Goal: Task Accomplishment & Management: Complete application form

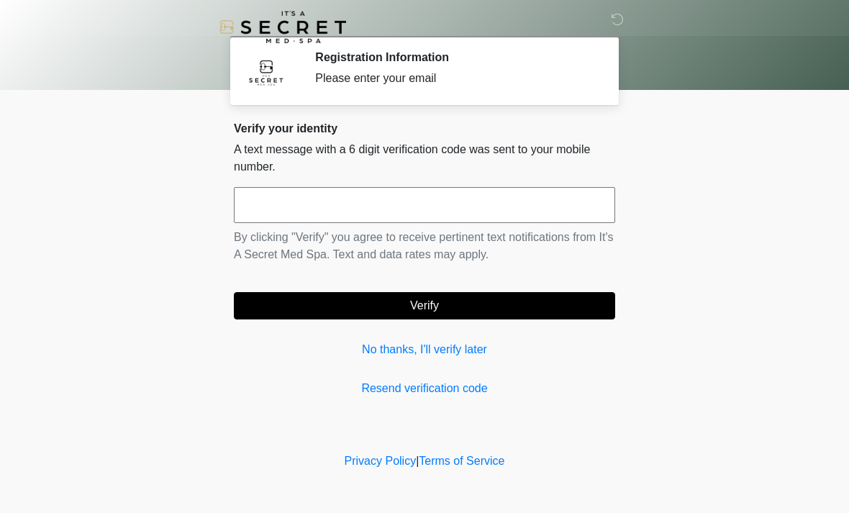
click at [464, 349] on link "No thanks, I'll verify later" at bounding box center [425, 349] width 382 height 17
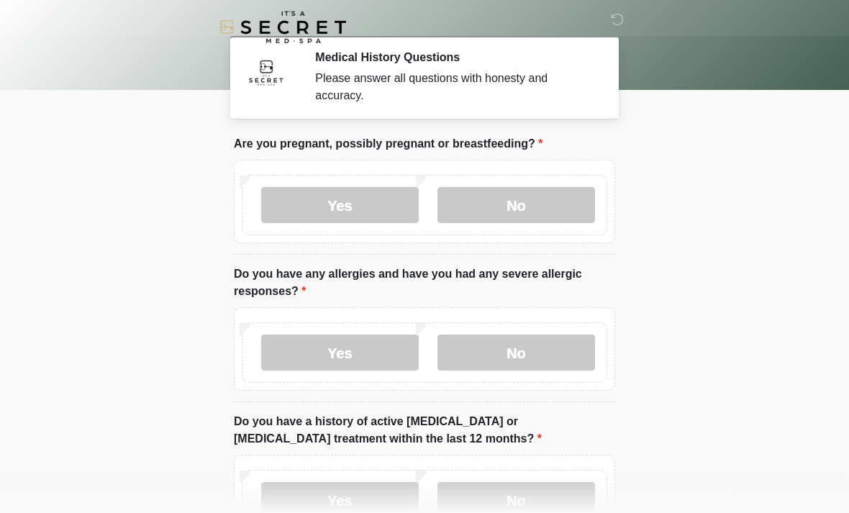
click at [118, 136] on body "‎ ‎ Medical History Questions Please answer all questions with honesty and accu…" at bounding box center [424, 256] width 849 height 513
click at [535, 199] on label "No" at bounding box center [517, 205] width 158 height 36
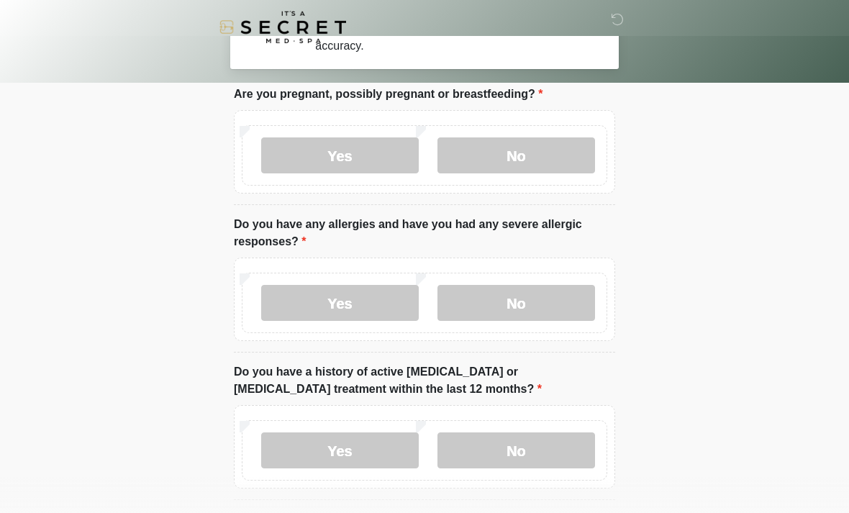
scroll to position [49, 0]
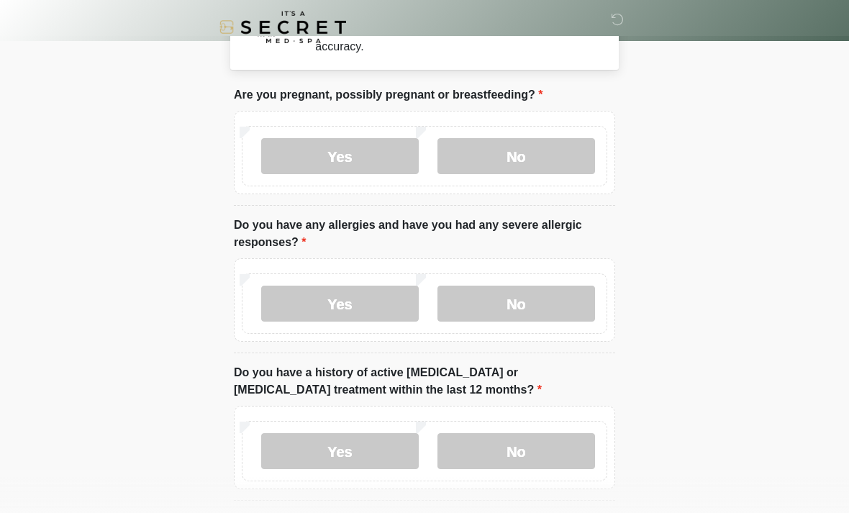
click at [567, 297] on label "No" at bounding box center [517, 304] width 158 height 36
click at [531, 456] on label "No" at bounding box center [517, 451] width 158 height 36
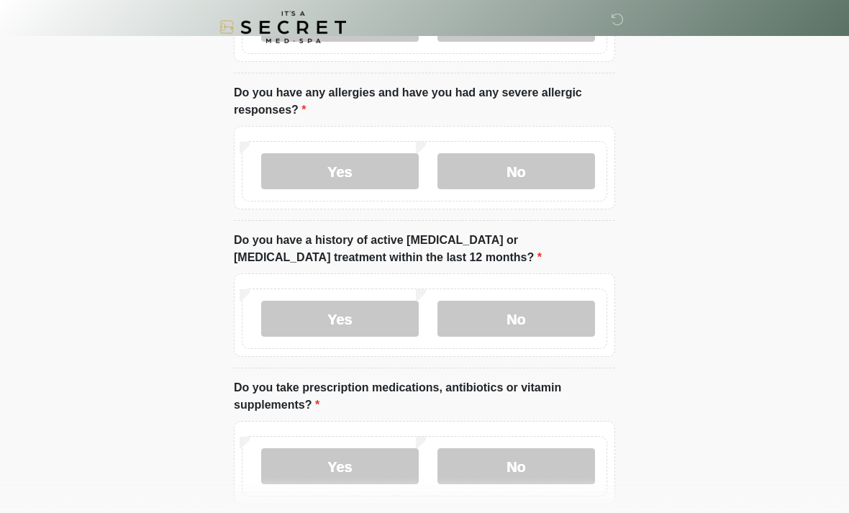
scroll to position [219, 0]
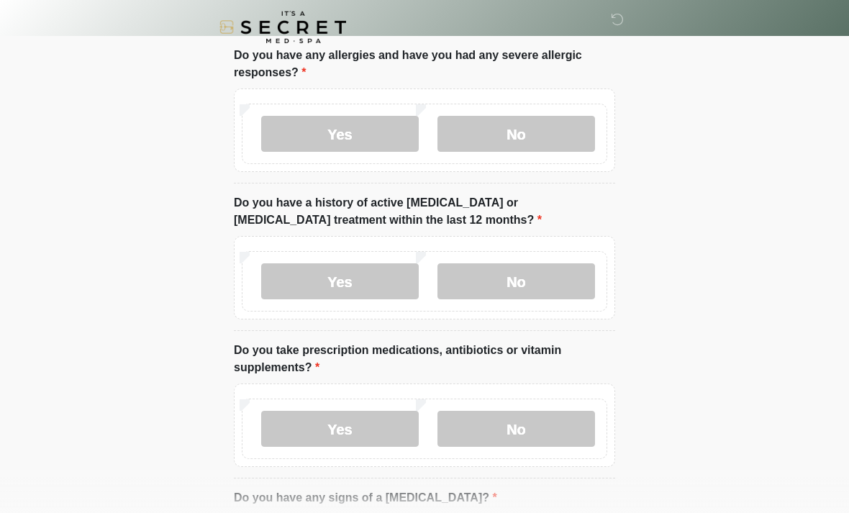
click at [546, 423] on label "No" at bounding box center [517, 429] width 158 height 36
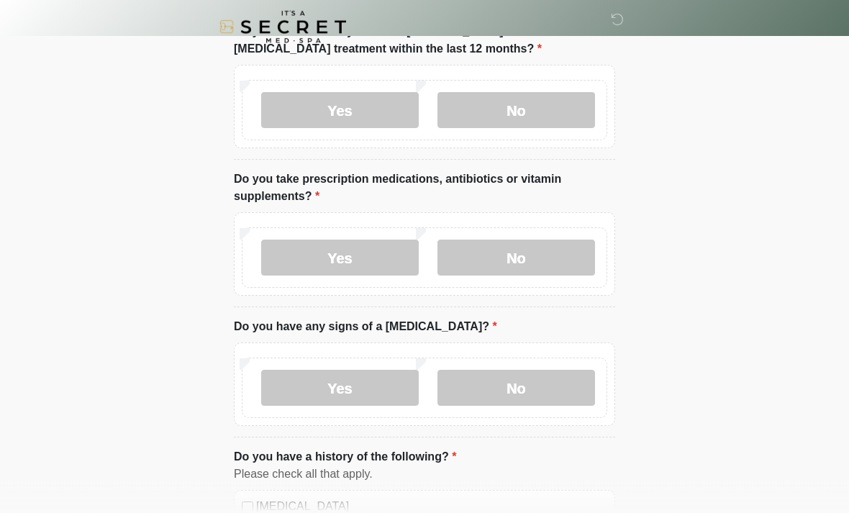
scroll to position [401, 0]
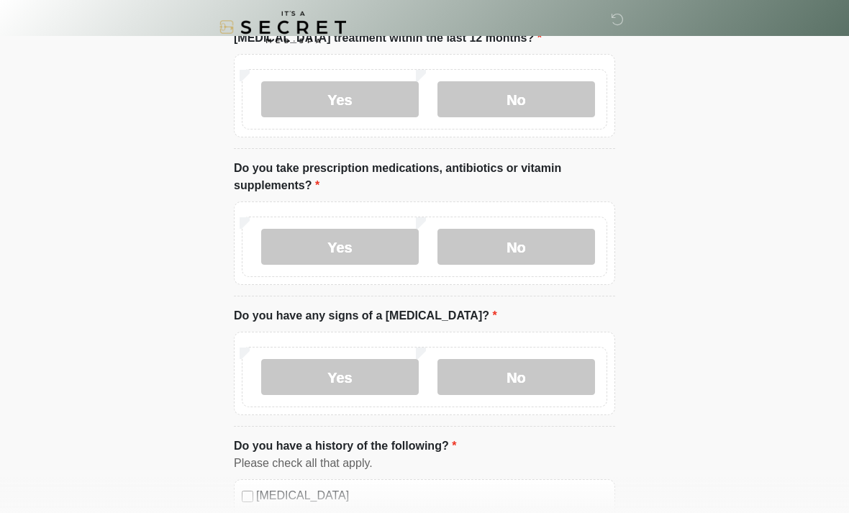
click at [564, 378] on label "No" at bounding box center [517, 377] width 158 height 36
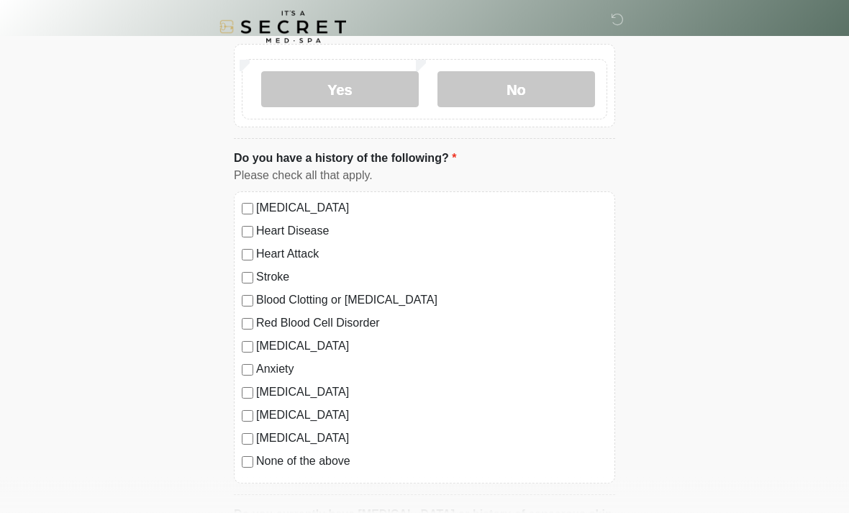
scroll to position [690, 0]
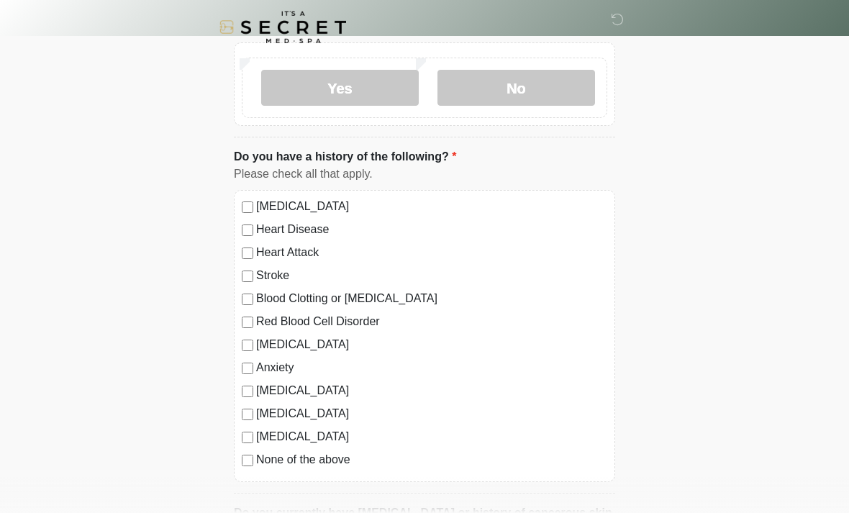
click at [269, 466] on label "None of the above" at bounding box center [431, 459] width 351 height 17
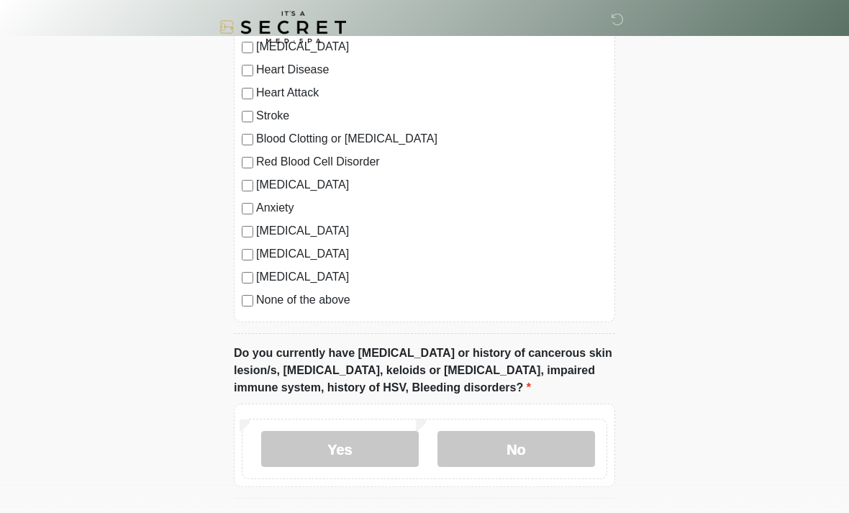
scroll to position [893, 0]
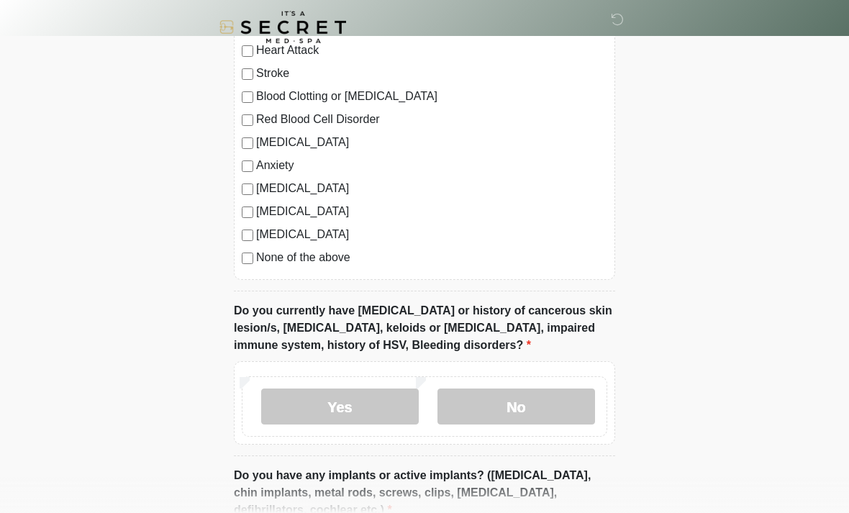
click at [533, 409] on label "No" at bounding box center [517, 407] width 158 height 36
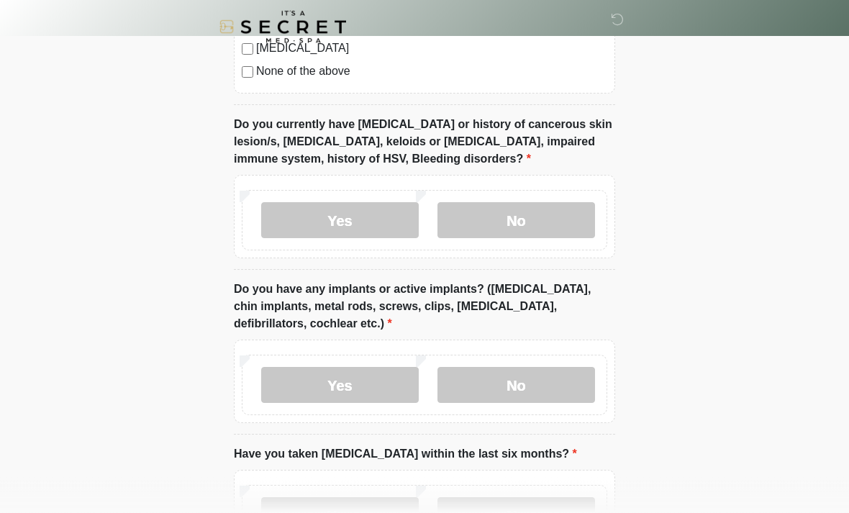
scroll to position [1085, 0]
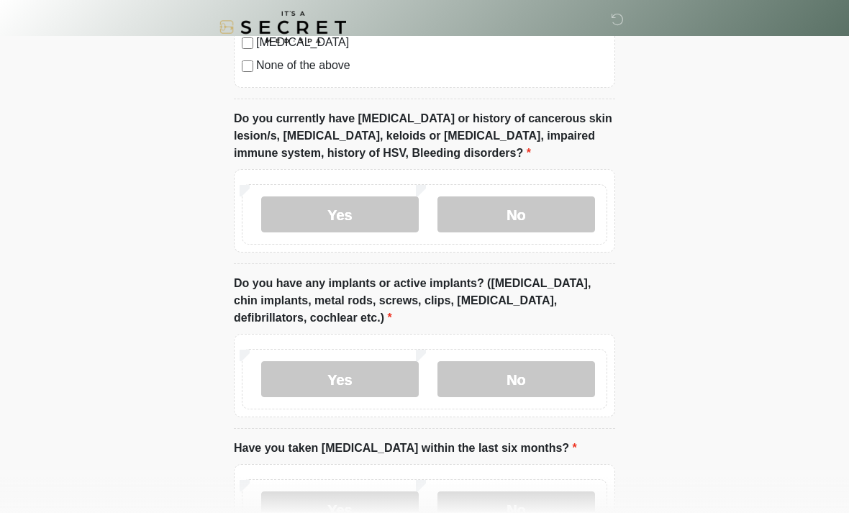
click at [551, 381] on label "No" at bounding box center [517, 379] width 158 height 36
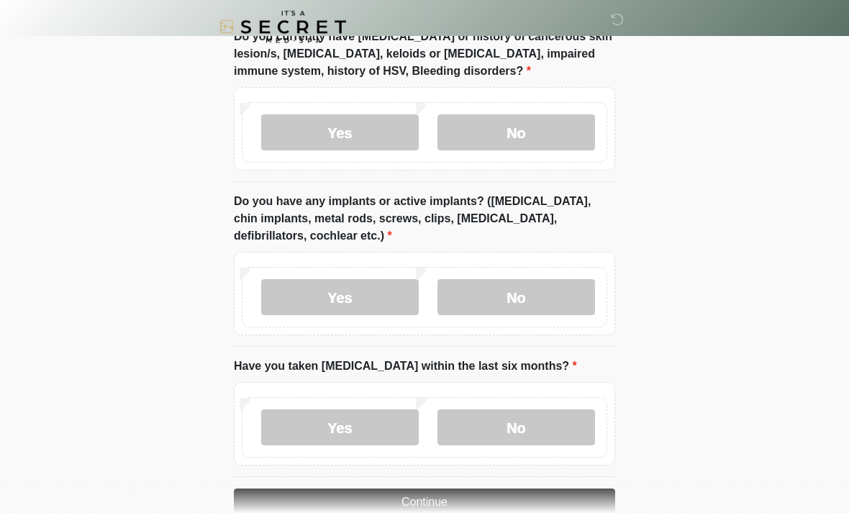
scroll to position [1199, 0]
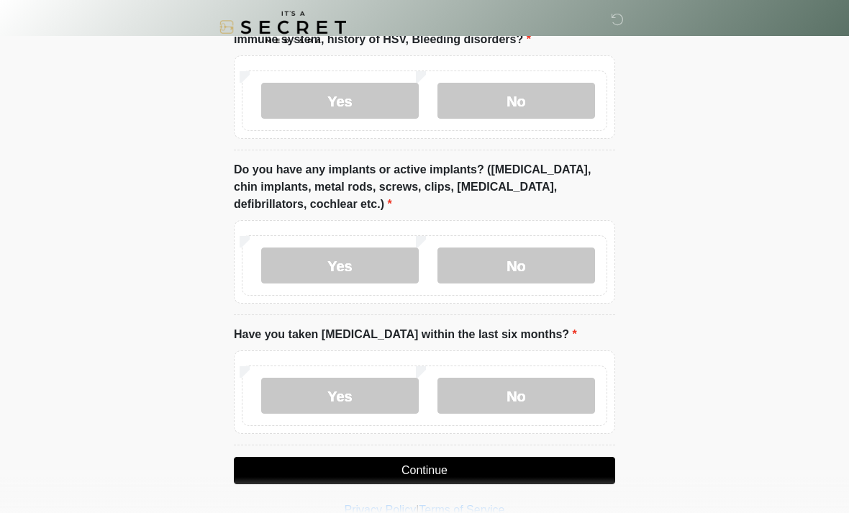
click at [572, 399] on label "No" at bounding box center [517, 396] width 158 height 36
click at [534, 475] on button "Continue" at bounding box center [425, 470] width 382 height 27
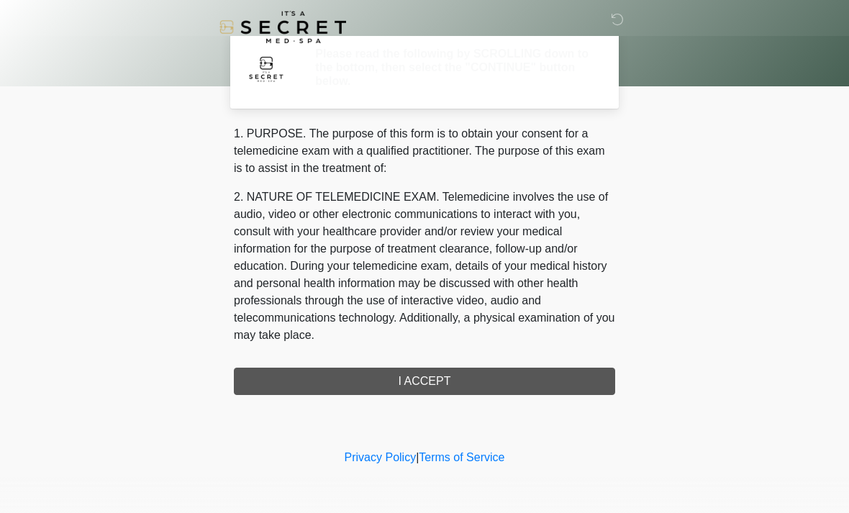
scroll to position [0, 0]
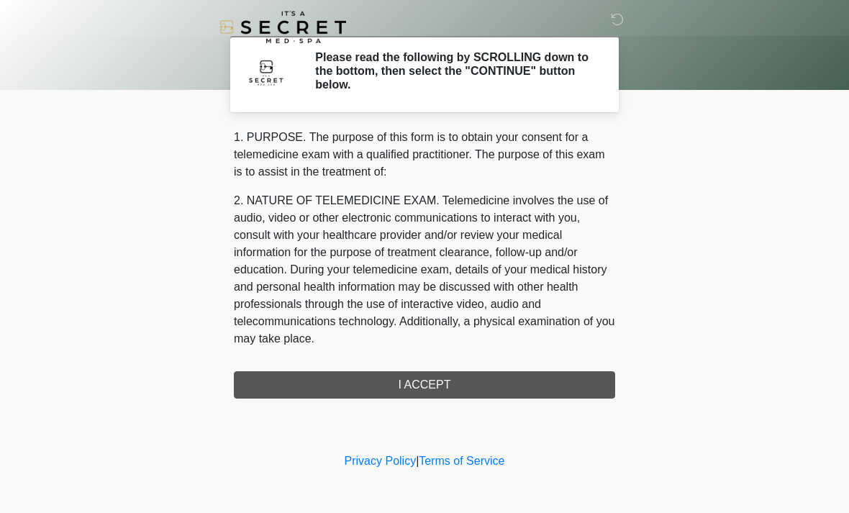
click at [248, 393] on div "1. PURPOSE. The purpose of this form is to obtain your consent for a telemedici…" at bounding box center [425, 264] width 382 height 270
click at [582, 391] on div "1. PURPOSE. The purpose of this form is to obtain your consent for a telemedici…" at bounding box center [425, 264] width 382 height 270
click at [544, 382] on div "1. PURPOSE. The purpose of this form is to obtain your consent for a telemedici…" at bounding box center [425, 264] width 382 height 270
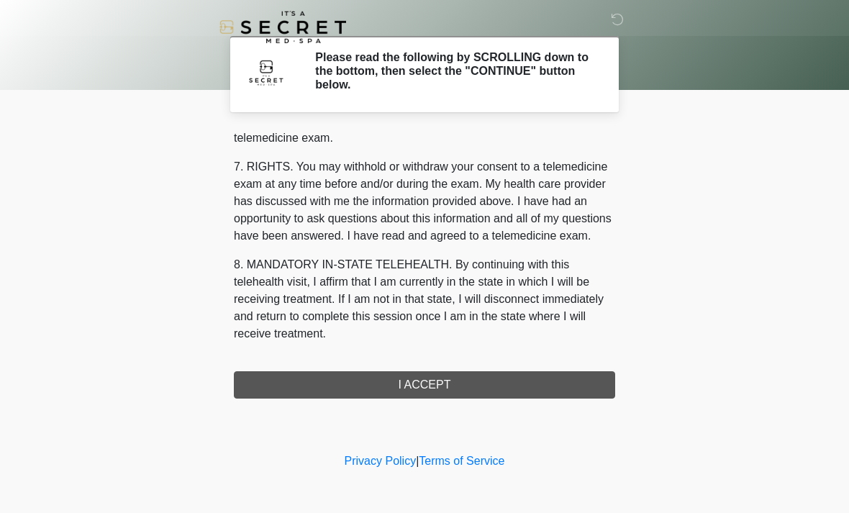
click at [453, 395] on button "I ACCEPT" at bounding box center [425, 384] width 382 height 27
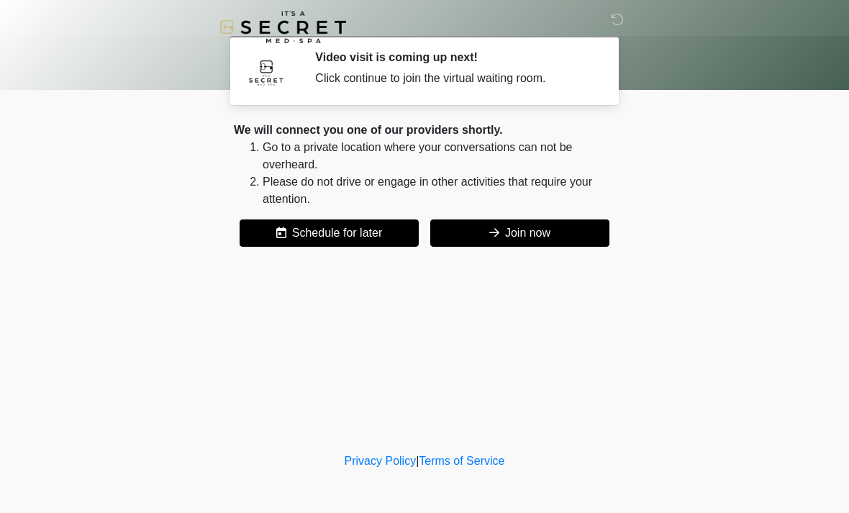
click at [610, 335] on div "‎ ‎ Video visit is coming up next! Click continue to join the virtual waiting r…" at bounding box center [425, 224] width 432 height 421
click at [581, 238] on button "Join now" at bounding box center [519, 233] width 179 height 27
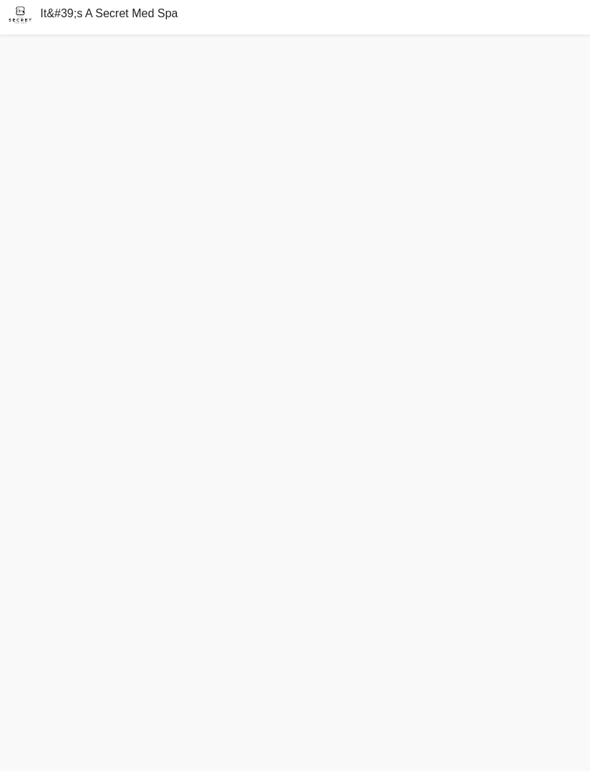
scroll to position [37, 0]
